Goal: Task Accomplishment & Management: Manage account settings

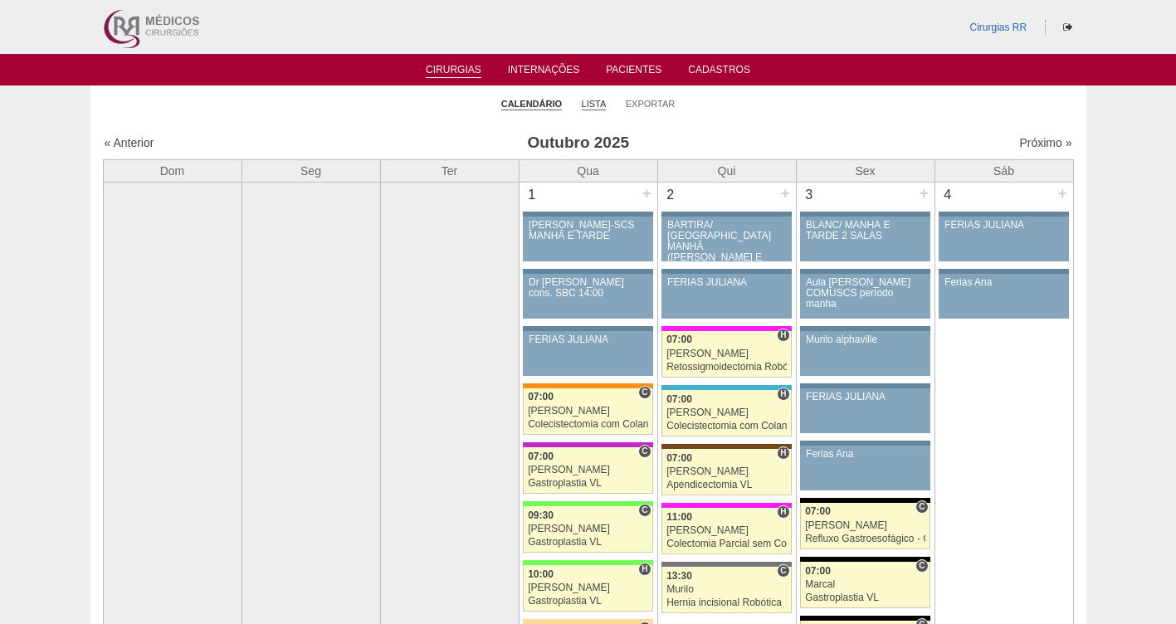
click at [597, 105] on link "Lista" at bounding box center [594, 104] width 25 height 12
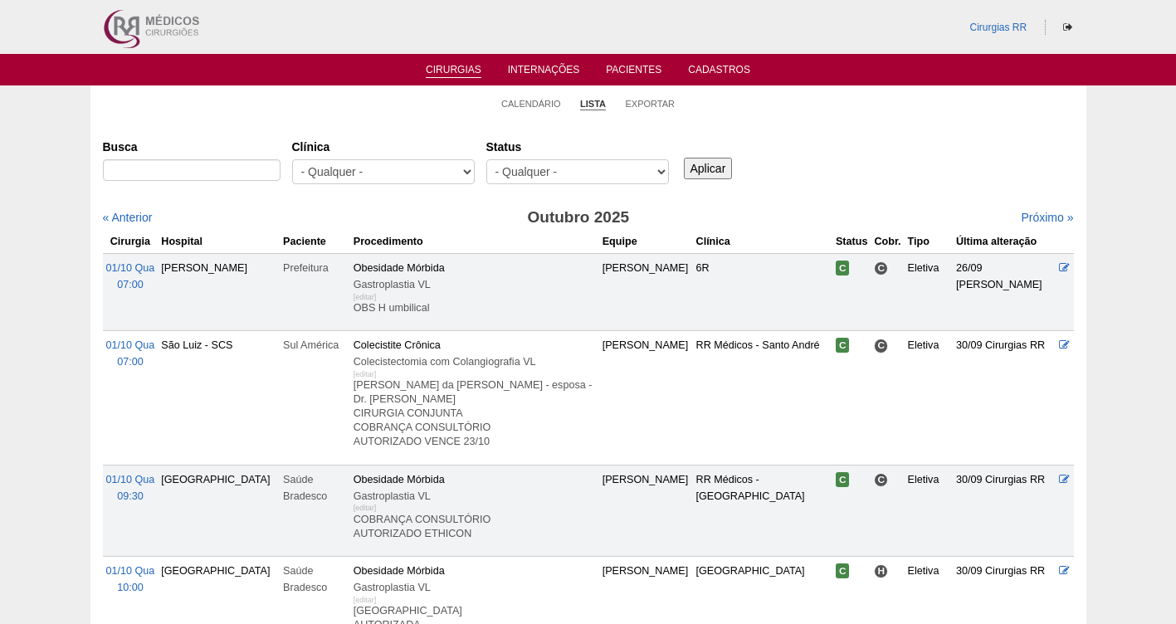
click at [592, 170] on select "- Qualquer - Reservada Confirmada Suspensa Cancelada" at bounding box center [577, 171] width 183 height 25
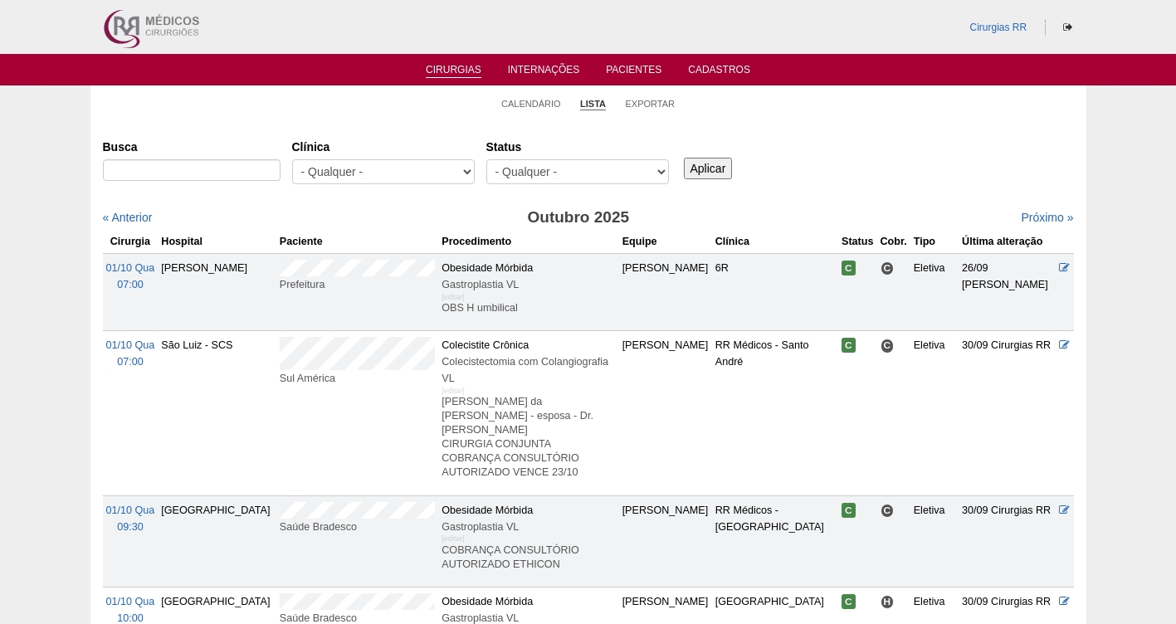
select select "resr"
click at [486, 159] on select "- Qualquer - Reservada Confirmada Suspensa Cancelada" at bounding box center [577, 171] width 183 height 25
click at [715, 167] on input "Aplicar" at bounding box center [708, 169] width 49 height 22
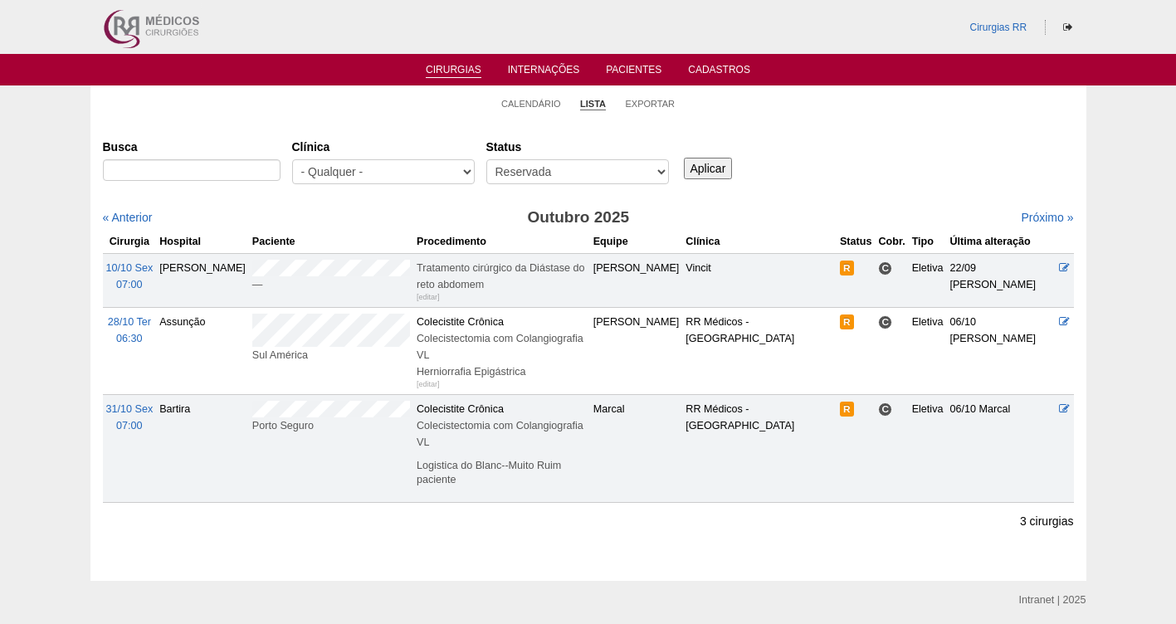
click at [716, 166] on input "Aplicar" at bounding box center [708, 169] width 49 height 22
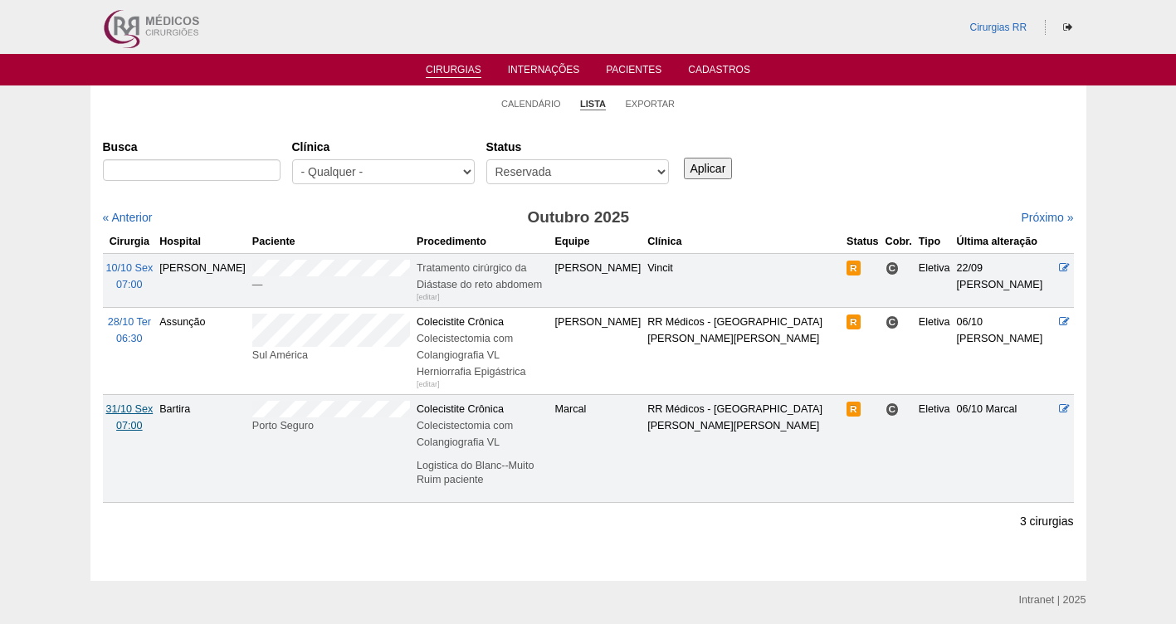
click at [144, 403] on span "31/10 Sex" at bounding box center [129, 409] width 47 height 12
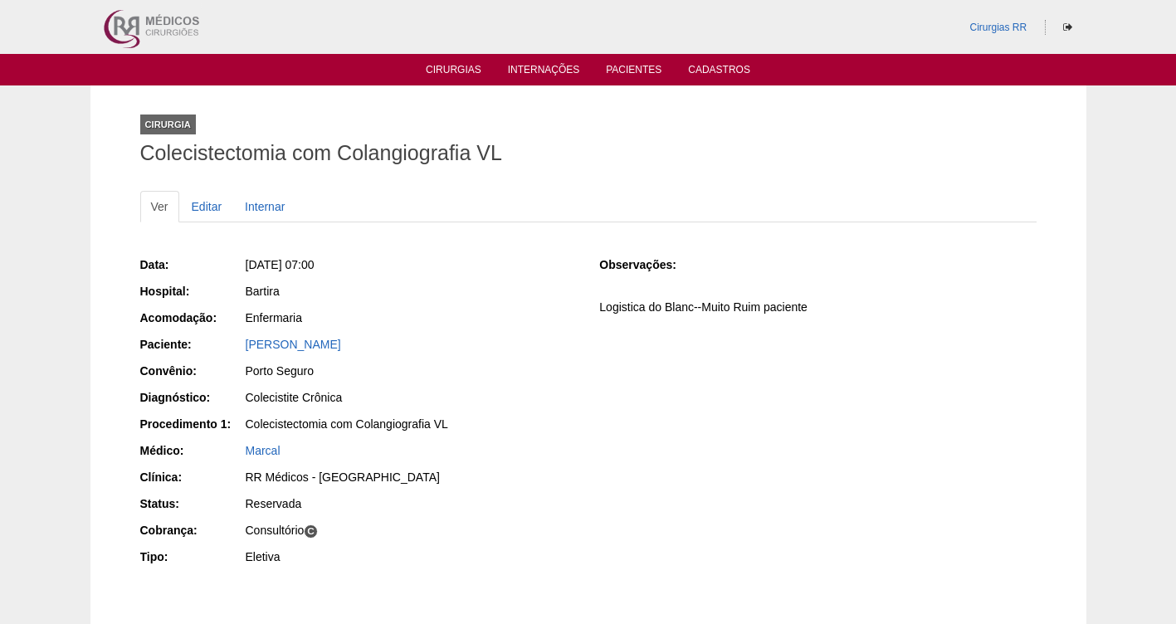
drag, startPoint x: 250, startPoint y: 346, endPoint x: 200, endPoint y: 345, distance: 49.8
click at [200, 345] on div "Paciente: [PERSON_NAME]" at bounding box center [358, 346] width 436 height 21
copy div "Paciente: Eduardo Couto de Freitas"
click at [402, 357] on div "Data: Sex, 31/10/2025 - 07:00 Hospital: Bartira Acomodação: Enfermaria Paciente…" at bounding box center [358, 413] width 436 height 324
drag, startPoint x: 405, startPoint y: 341, endPoint x: 238, endPoint y: 341, distance: 166.8
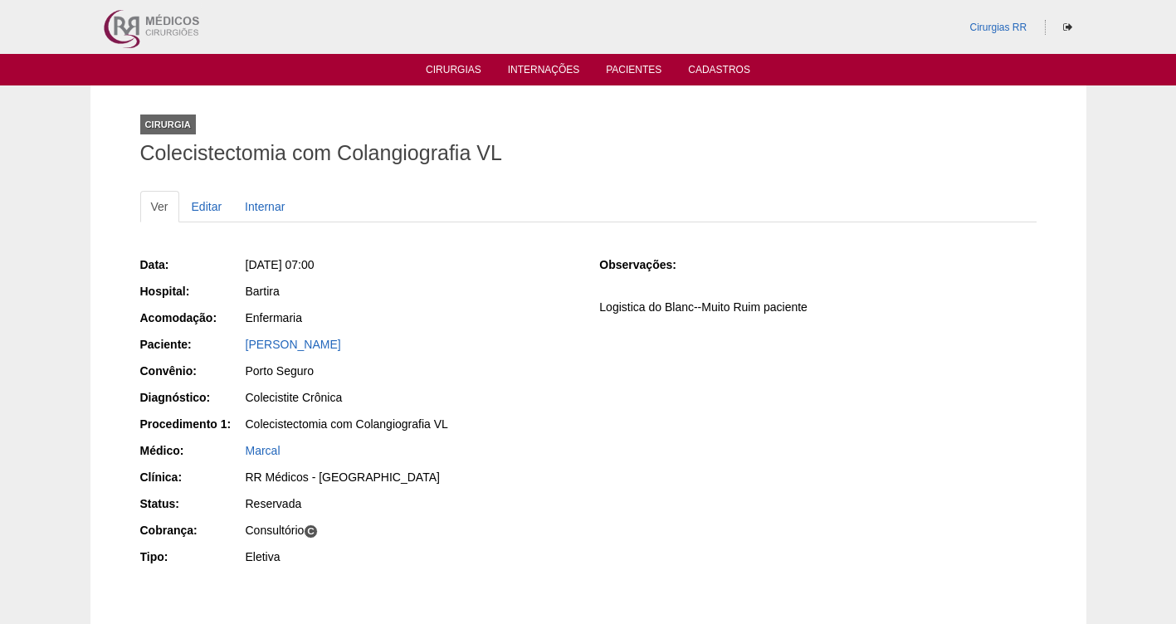
click at [238, 341] on div "Paciente: Eduardo Couto de Freitas" at bounding box center [358, 346] width 436 height 21
copy div "Paciente: Eduardo Couto de Freitas"
click at [208, 207] on link "Editar" at bounding box center [207, 207] width 52 height 32
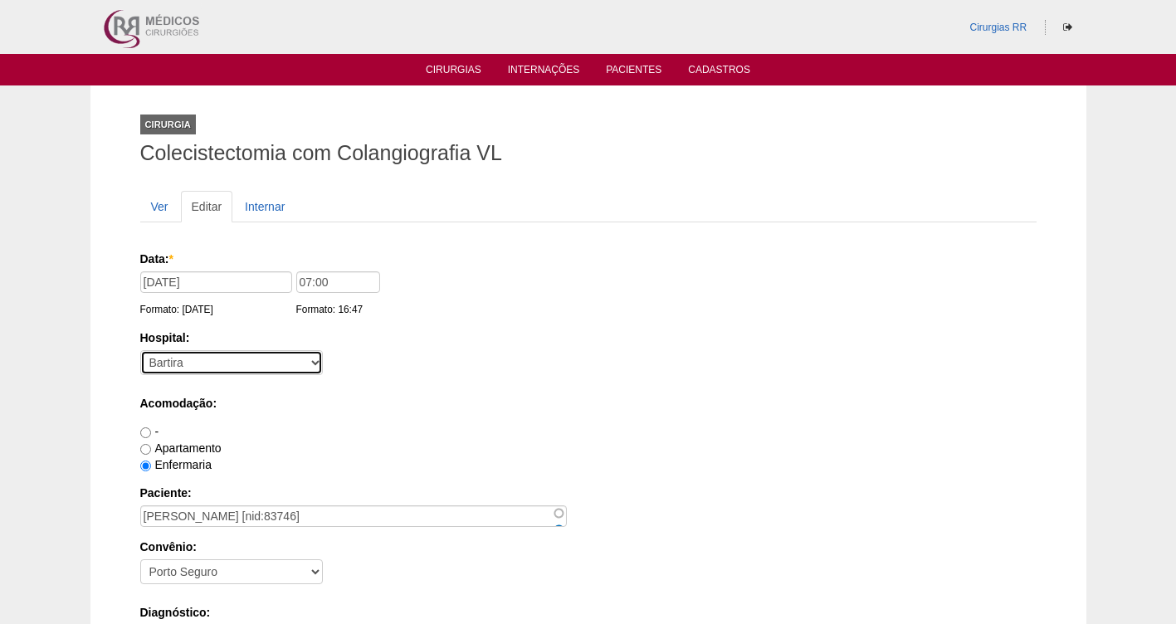
click at [202, 366] on select "- [GEOGRAPHIC_DATA] - [DATE] [PERSON_NAME] Alvorada América Assunção Bartira Be…" at bounding box center [231, 362] width 183 height 25
select select "5"
click at [140, 350] on select "- [GEOGRAPHIC_DATA] - [DATE] [PERSON_NAME] Alvorada América Assunção Bartira Be…" at bounding box center [231, 362] width 183 height 25
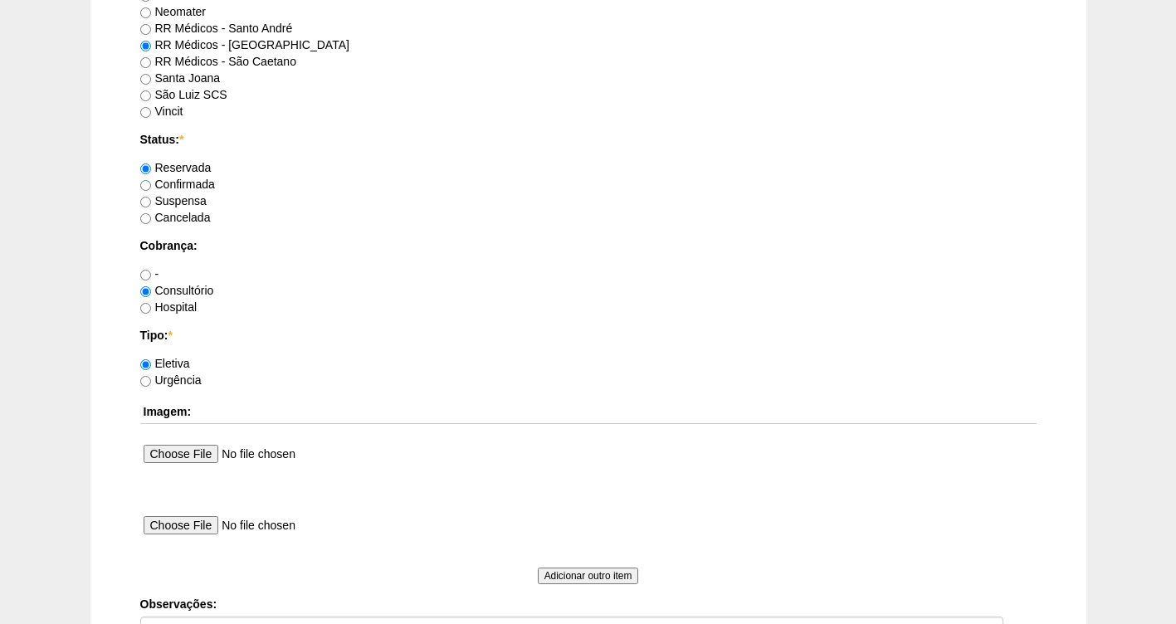
scroll to position [1514, 0]
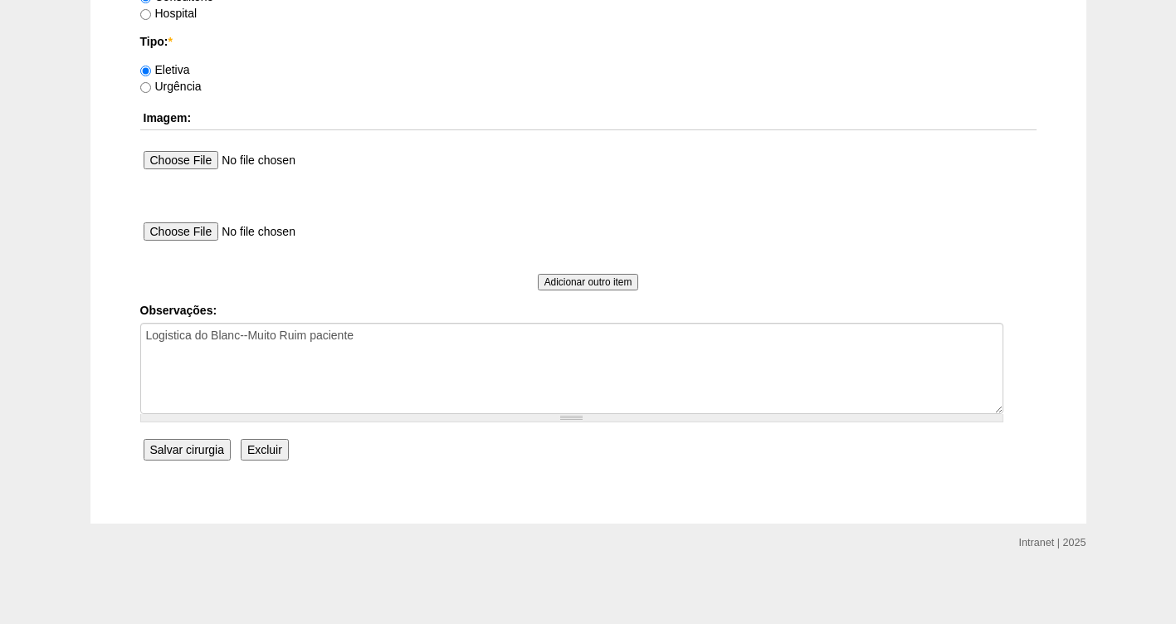
click at [203, 456] on input "Salvar cirurgia" at bounding box center [187, 450] width 87 height 22
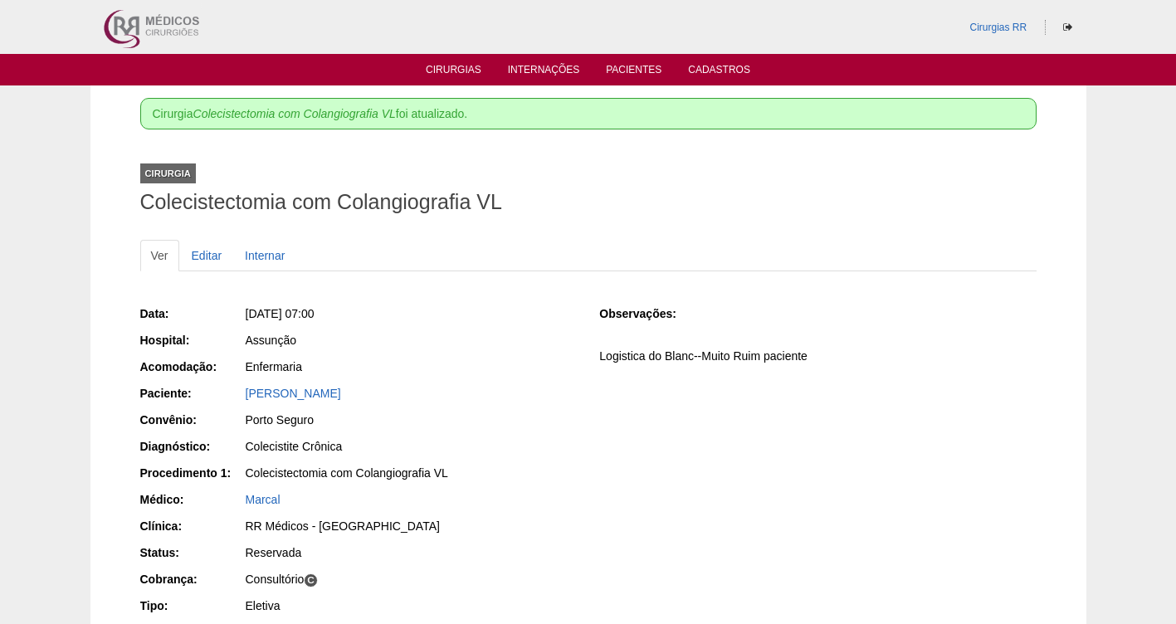
drag, startPoint x: 393, startPoint y: 396, endPoint x: 231, endPoint y: 392, distance: 162.7
click at [231, 392] on div "Paciente: [PERSON_NAME]" at bounding box center [358, 395] width 436 height 21
copy div "Paciente: [PERSON_NAME]"
click at [452, 73] on link "Cirurgias" at bounding box center [454, 71] width 56 height 14
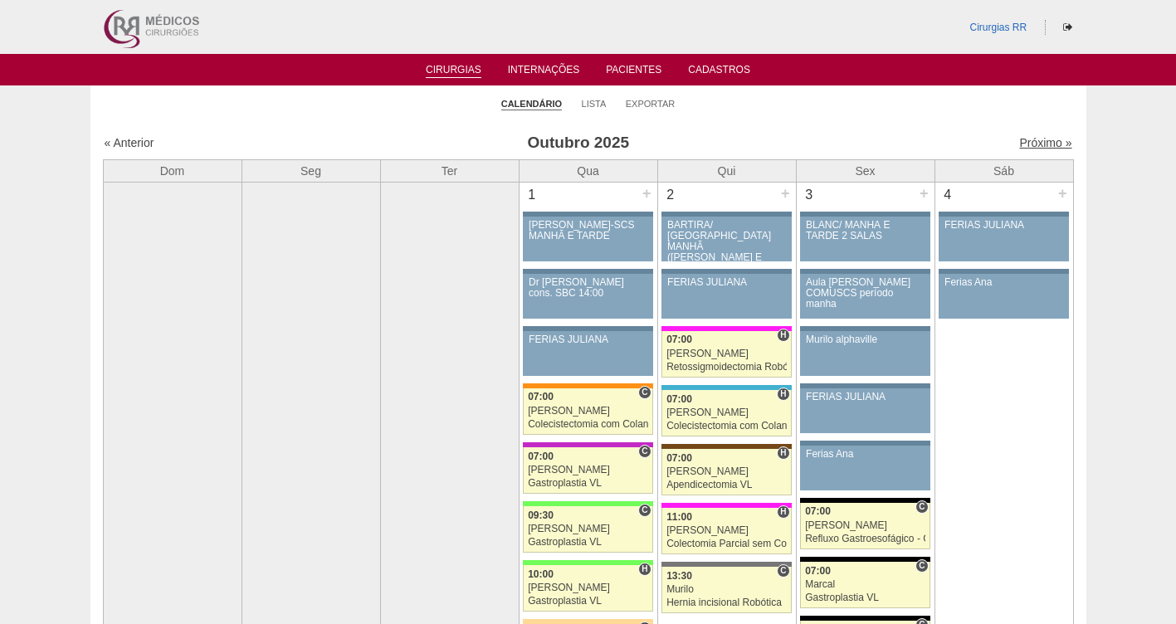
click at [1021, 137] on link "Próximo »" at bounding box center [1045, 142] width 52 height 13
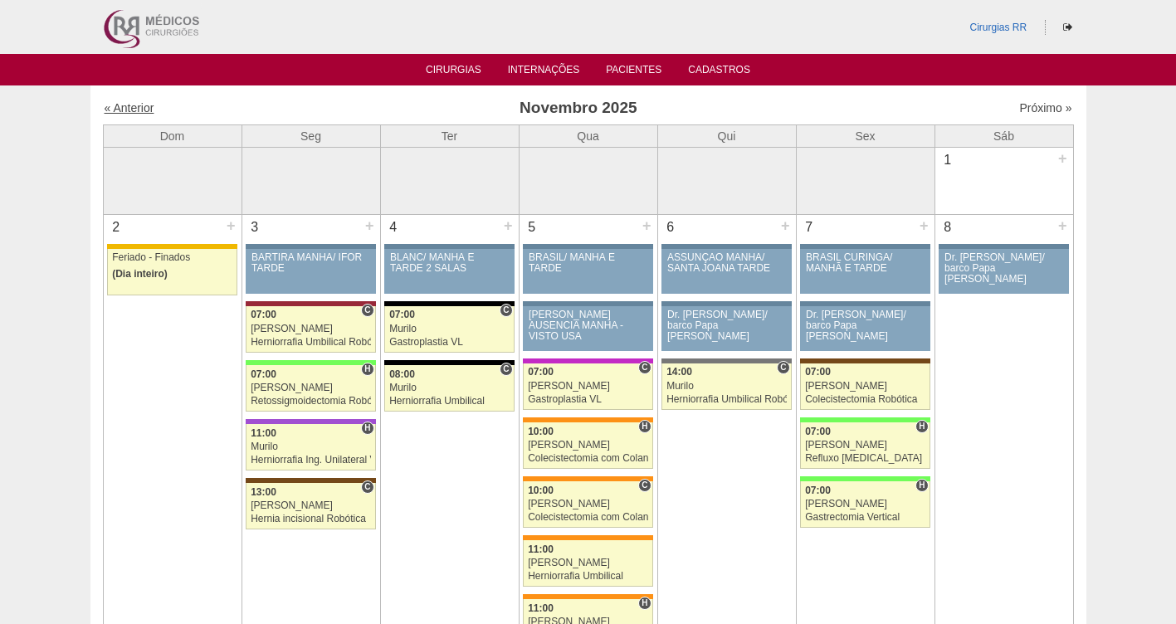
click at [112, 110] on link "« Anterior" at bounding box center [130, 107] width 50 height 13
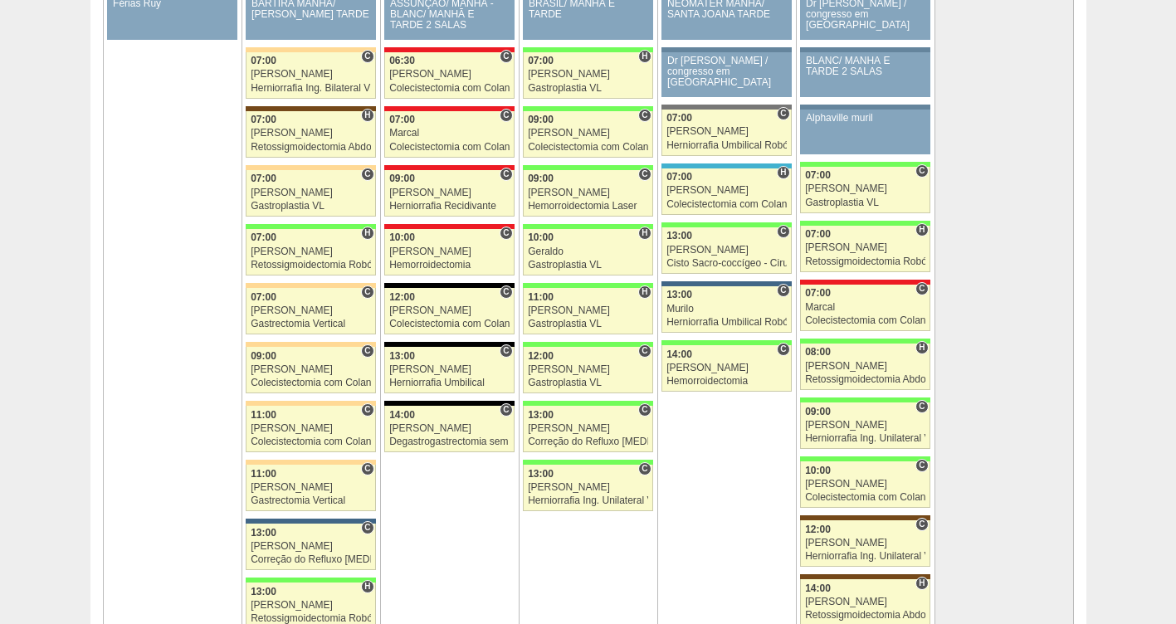
scroll to position [3609, 0]
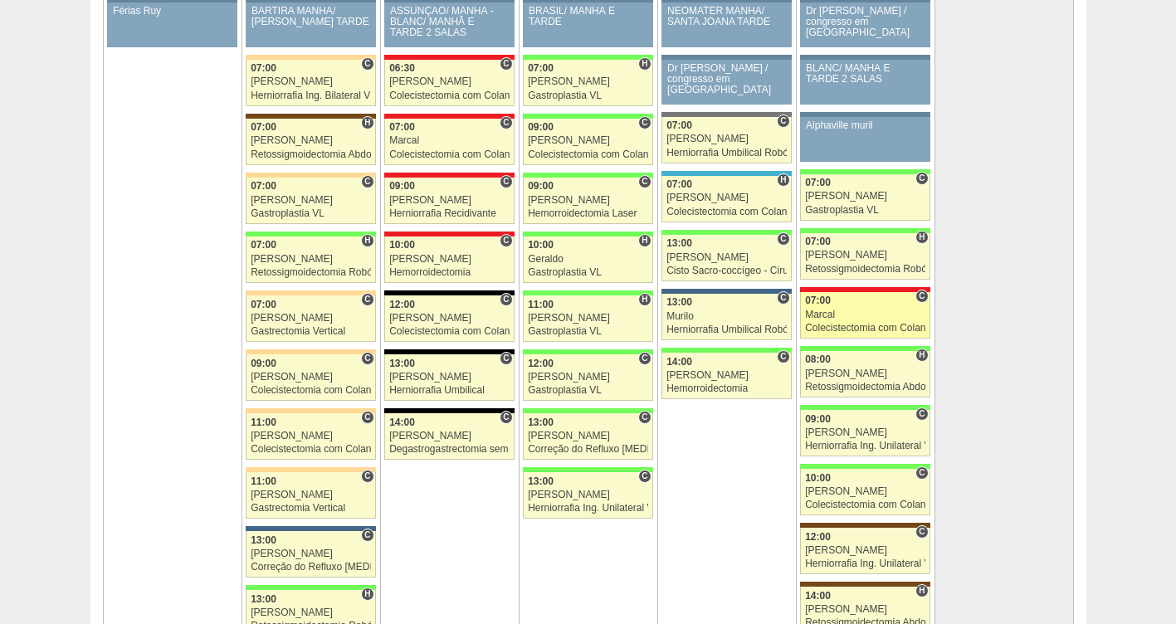
click at [825, 317] on div "Marcal" at bounding box center [865, 315] width 120 height 11
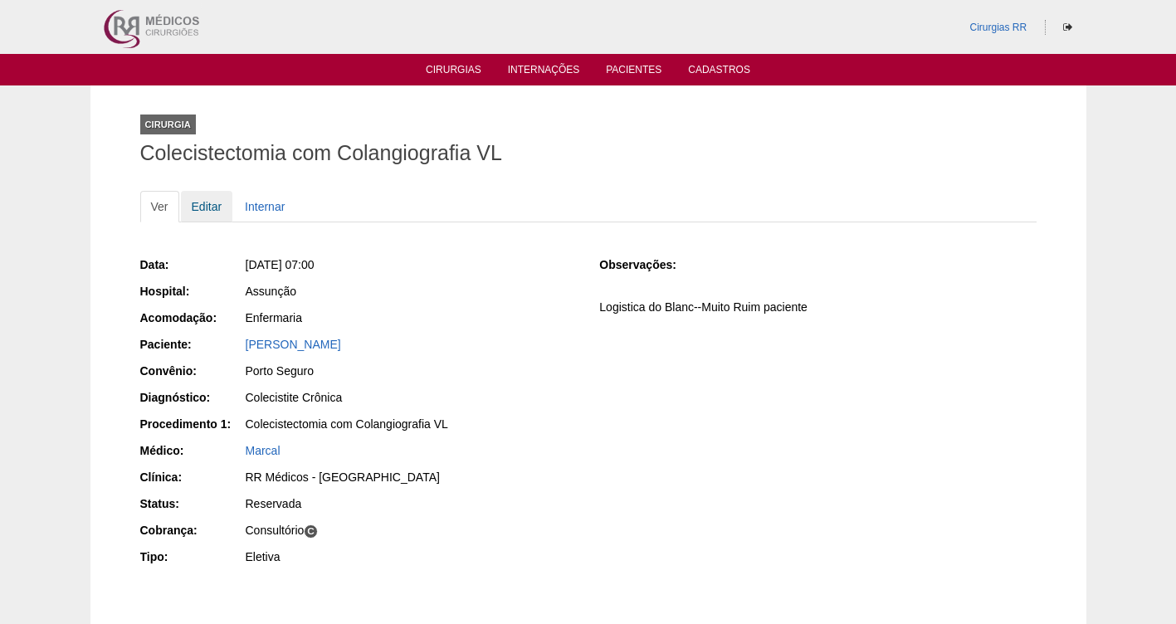
click at [202, 207] on link "Editar" at bounding box center [207, 207] width 52 height 32
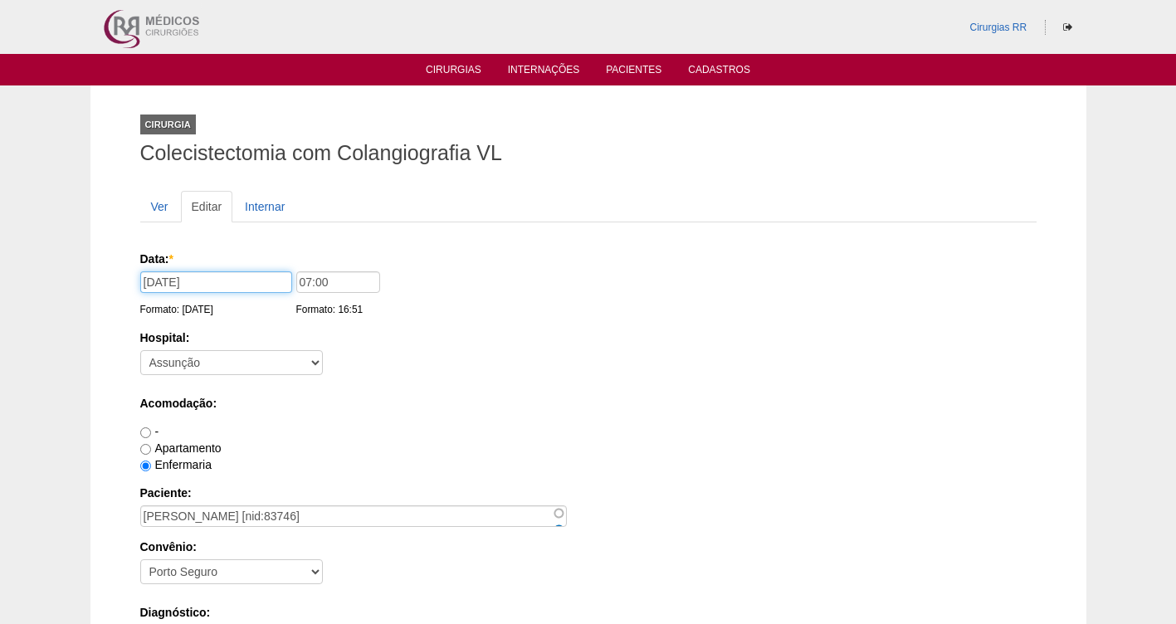
drag, startPoint x: 244, startPoint y: 280, endPoint x: 120, endPoint y: 288, distance: 123.9
click at [171, 286] on input "11" at bounding box center [216, 282] width 152 height 22
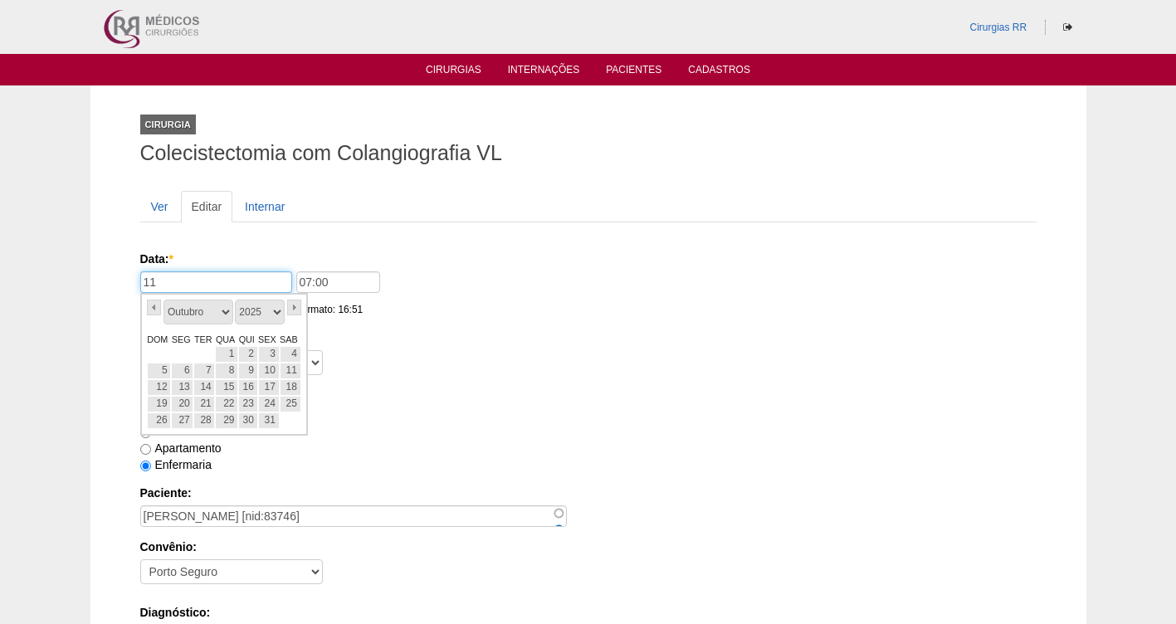
type input "1"
click at [222, 316] on select "Janeiro Fevereiro Março Abril Maio Junho Julho Agosto Setembro Outubro Novembro…" at bounding box center [198, 312] width 70 height 25
click at [208, 392] on link "11" at bounding box center [204, 387] width 22 height 17
type input "11/11/2025"
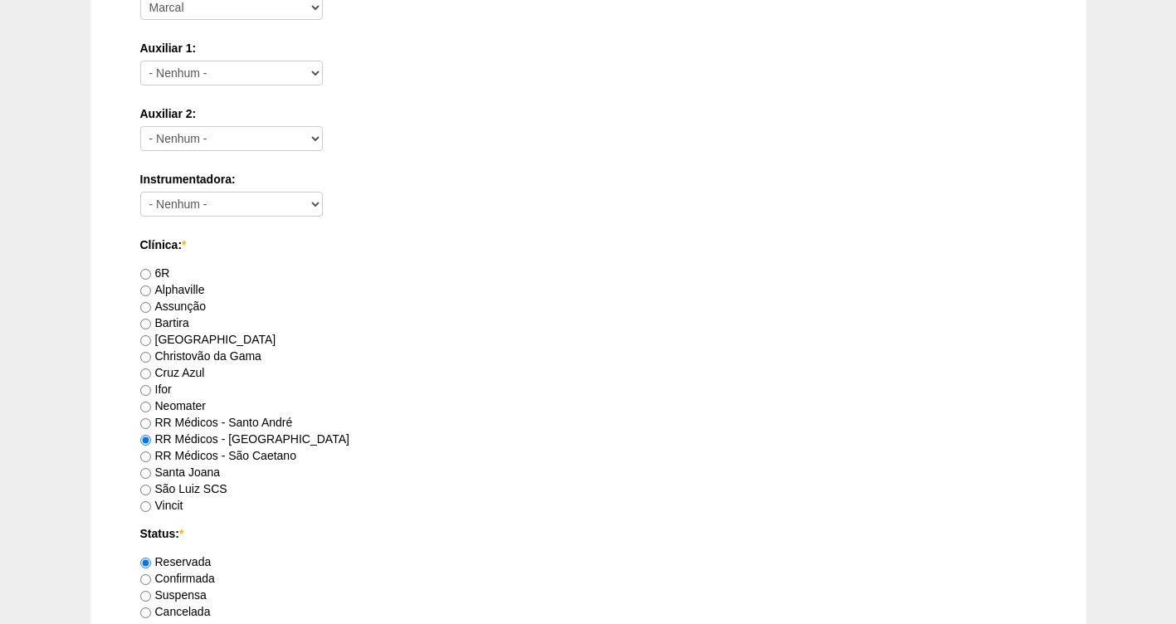
scroll to position [1514, 0]
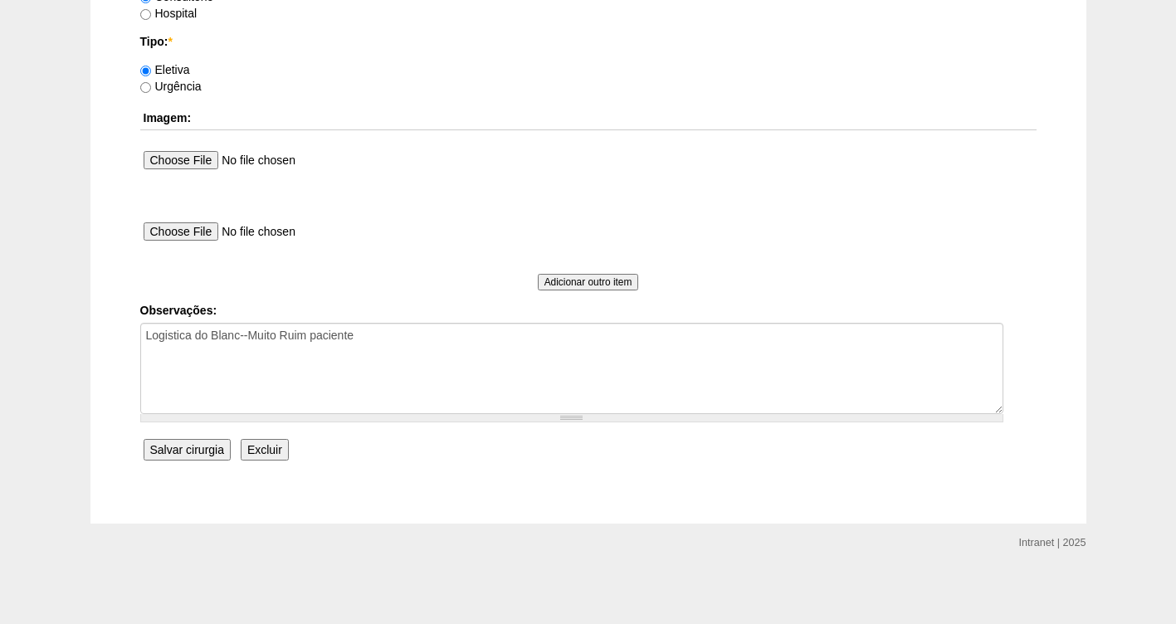
click at [191, 451] on input "Salvar cirurgia" at bounding box center [187, 450] width 87 height 22
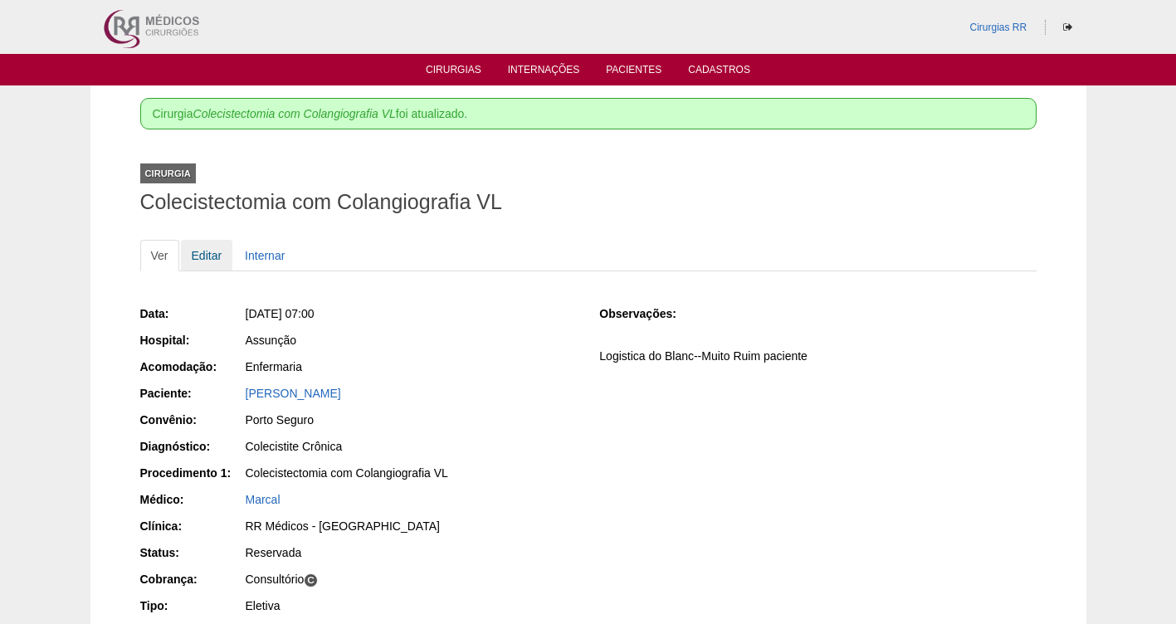
click at [204, 259] on link "Editar" at bounding box center [207, 256] width 52 height 32
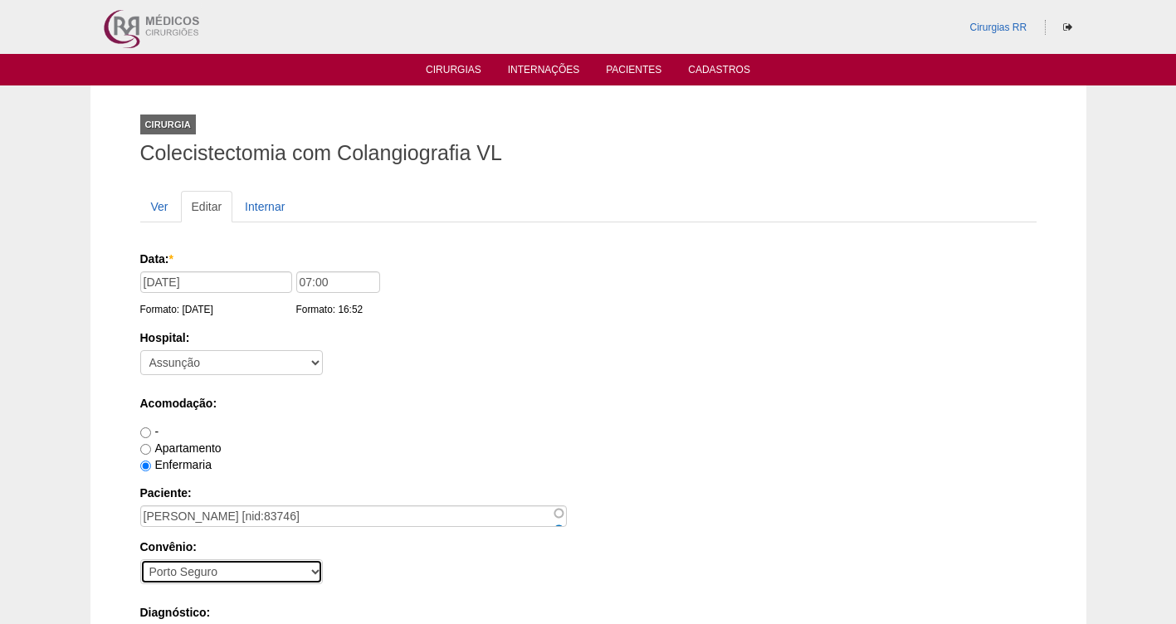
click at [201, 570] on select "- Nenhum - Abet Afresp Allianz Amil Blue Life Caasp Cabesp Caixa de Pensões Car…" at bounding box center [231, 571] width 183 height 25
select select "25"
click at [140, 559] on select "- Nenhum - Abet Afresp Allianz Amil Blue Life Caasp Cabesp Caixa de Pensões Car…" at bounding box center [231, 571] width 183 height 25
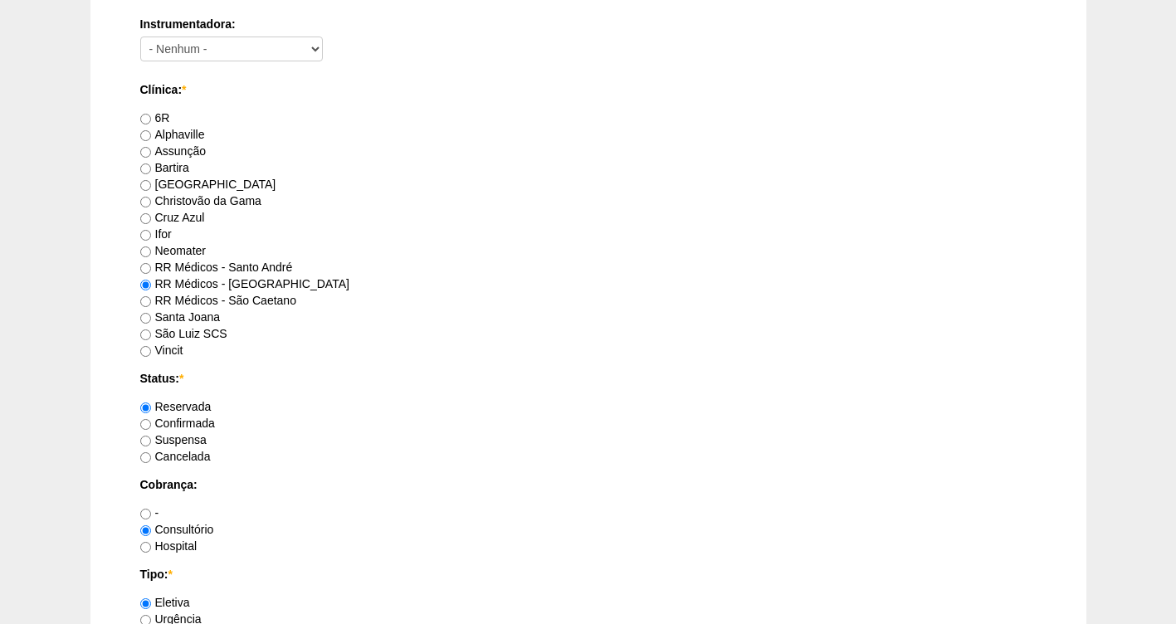
scroll to position [1514, 0]
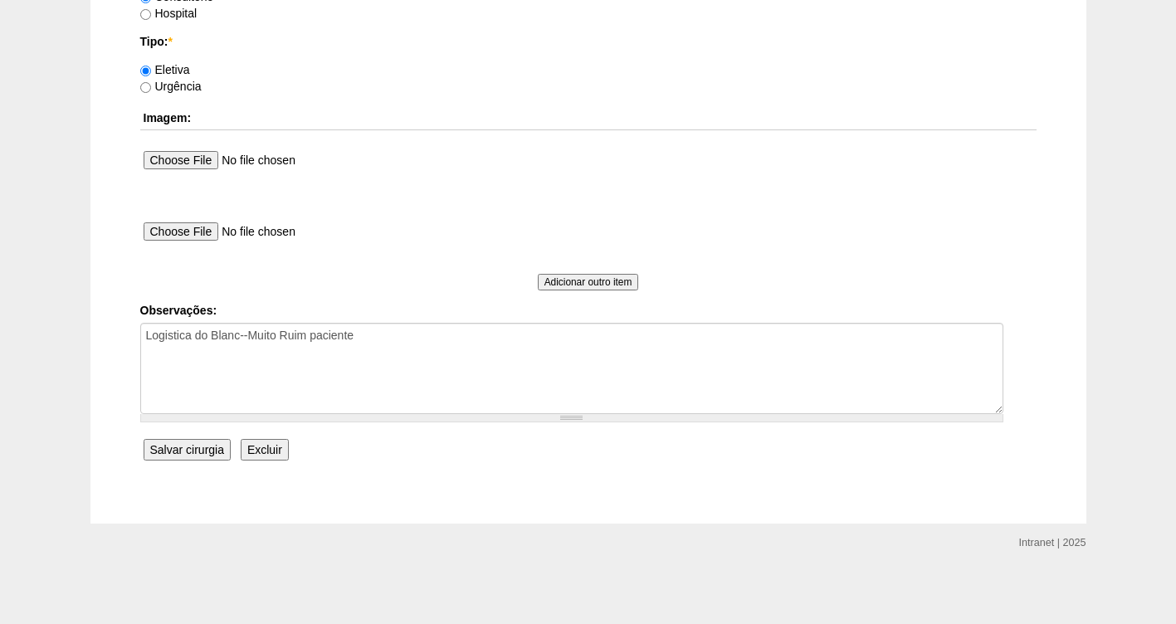
click at [205, 445] on input "Salvar cirurgia" at bounding box center [187, 450] width 87 height 22
